Goal: Information Seeking & Learning: Learn about a topic

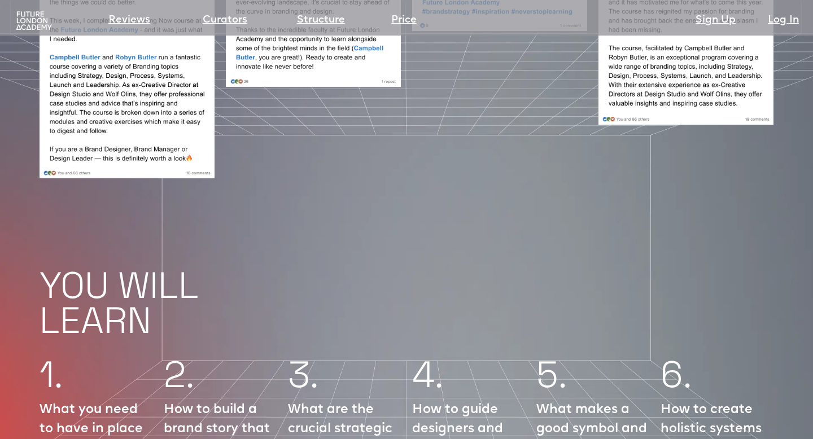
scroll to position [1212, 0]
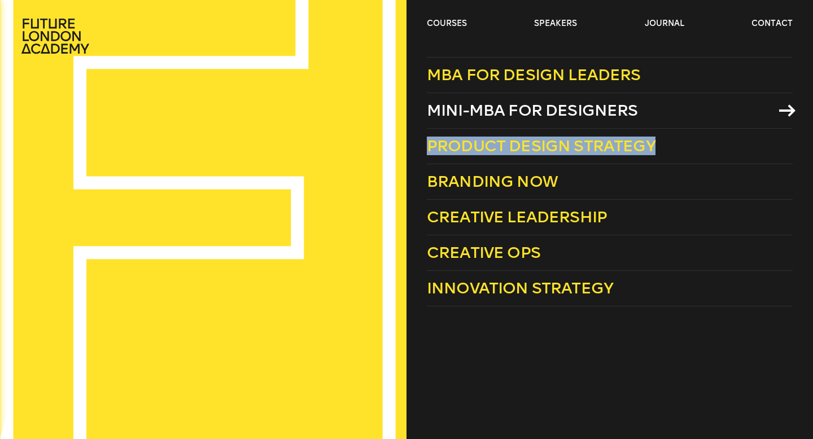
click at [493, 111] on span "Mini-MBA for Designers" at bounding box center [532, 110] width 211 height 19
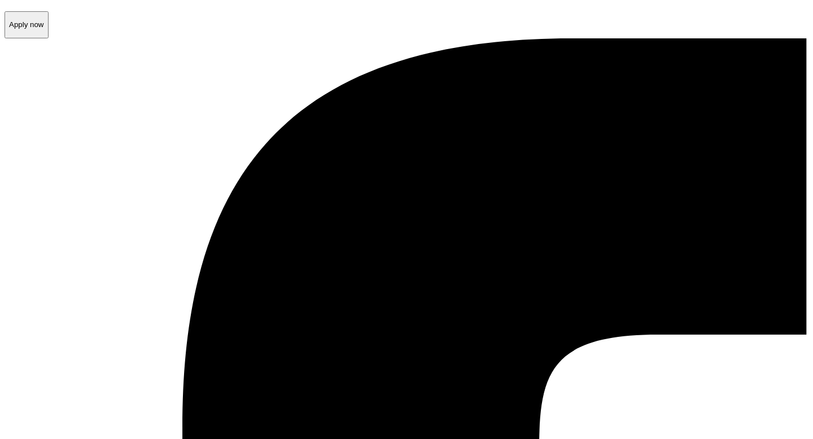
click at [44, 29] on p "Apply now" at bounding box center [26, 24] width 35 height 8
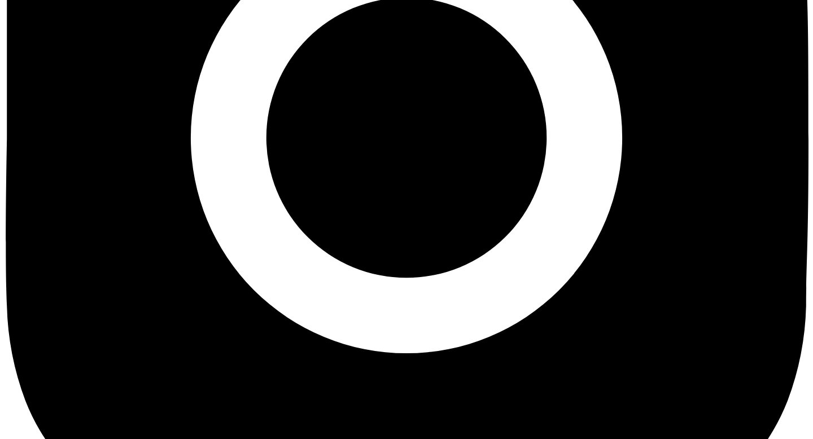
scroll to position [2773, 0]
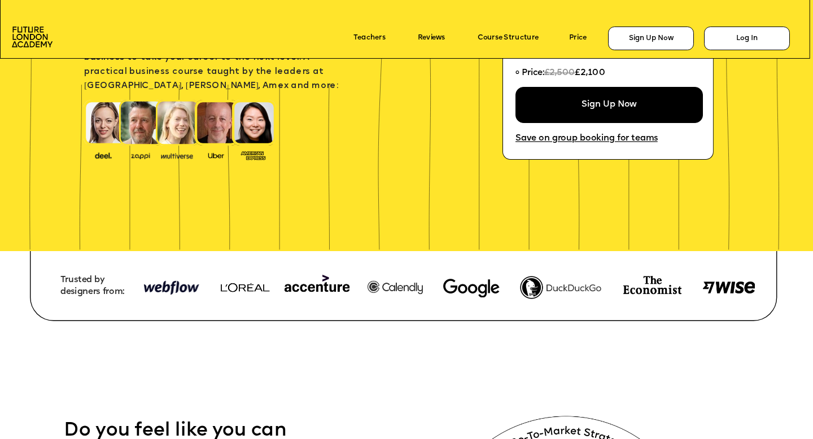
scroll to position [112, 0]
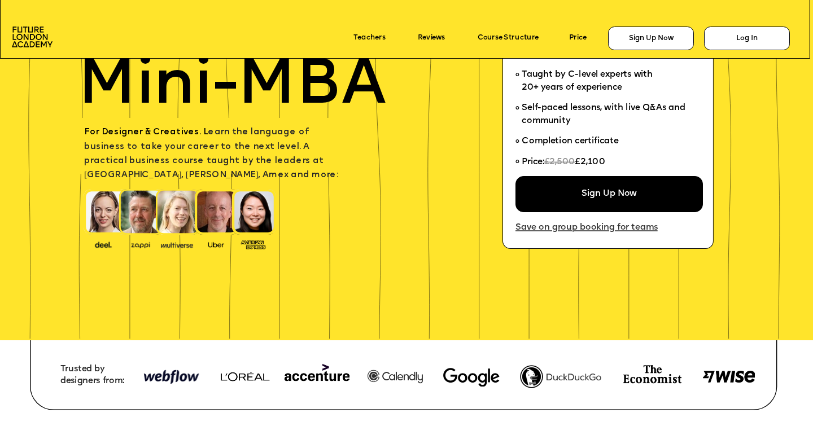
click at [536, 229] on link "Save on group booking for teams" at bounding box center [586, 228] width 142 height 10
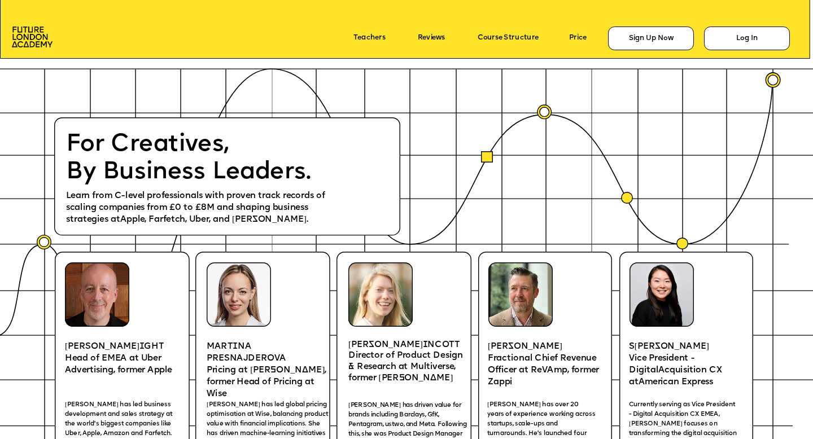
scroll to position [1588, 0]
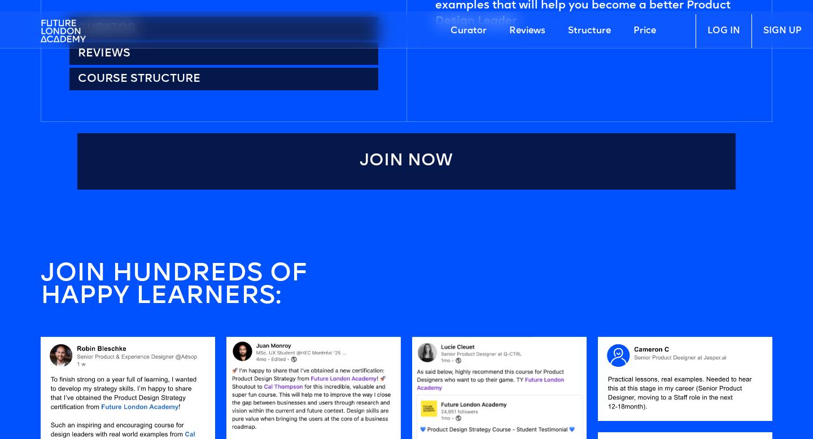
scroll to position [838, 0]
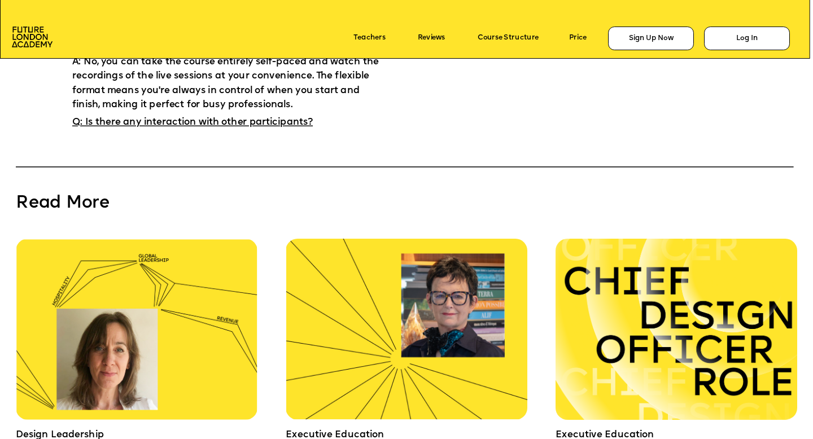
scroll to position [7247, 0]
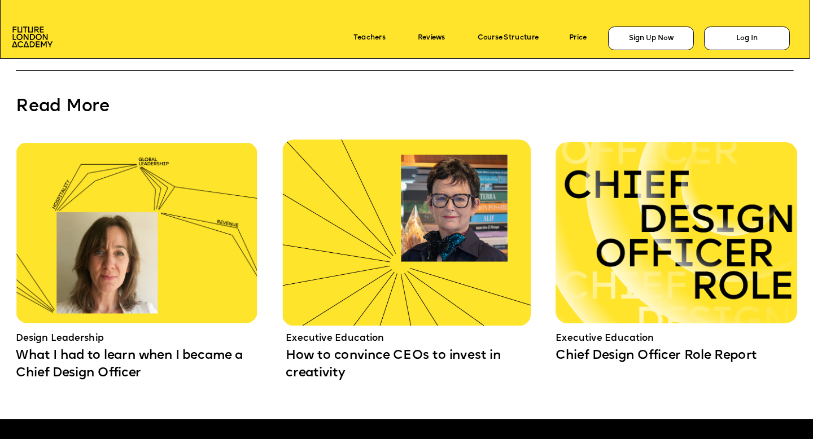
click at [460, 262] on img at bounding box center [406, 232] width 248 height 186
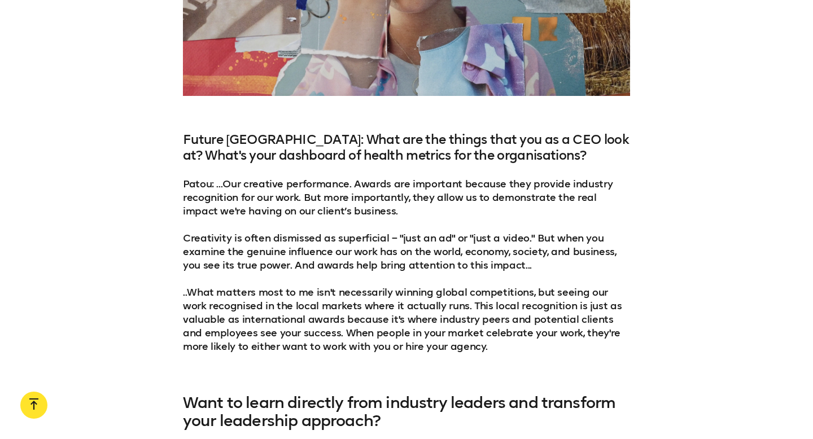
scroll to position [2320, 0]
